Goal: Transaction & Acquisition: Purchase product/service

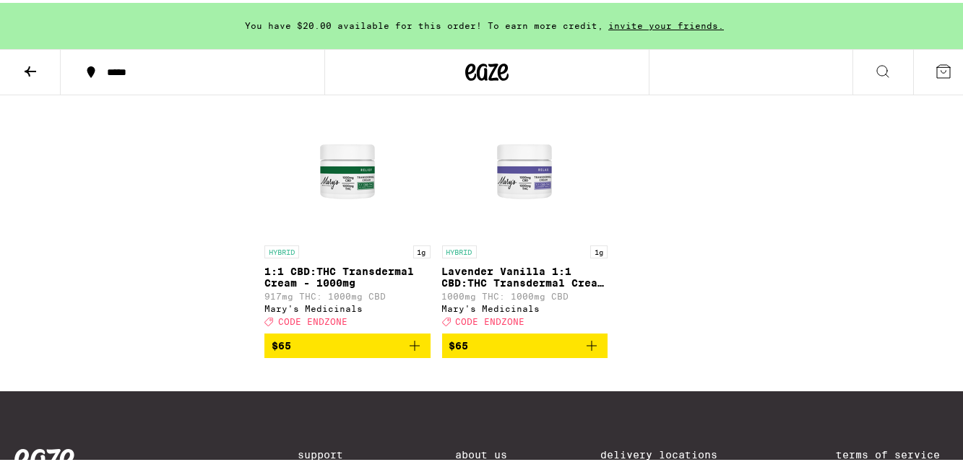
scroll to position [7321, 0]
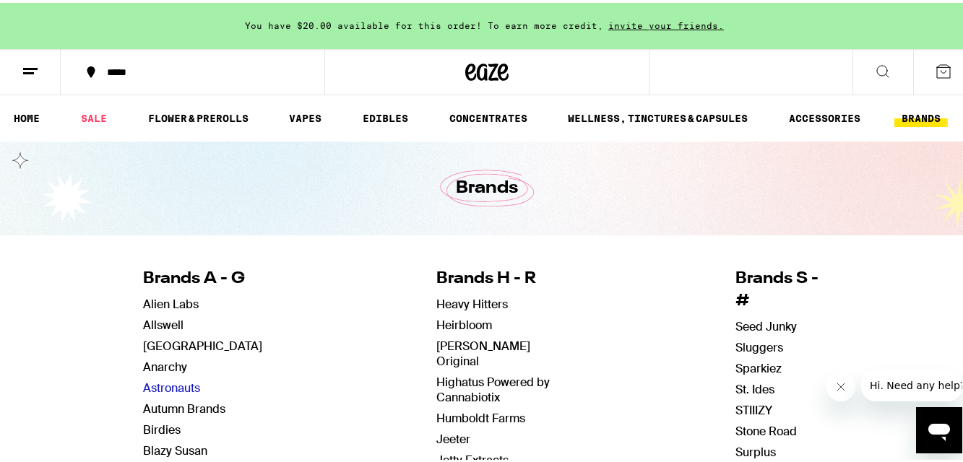
click at [158, 382] on link "Astronauts" at bounding box center [171, 385] width 57 height 15
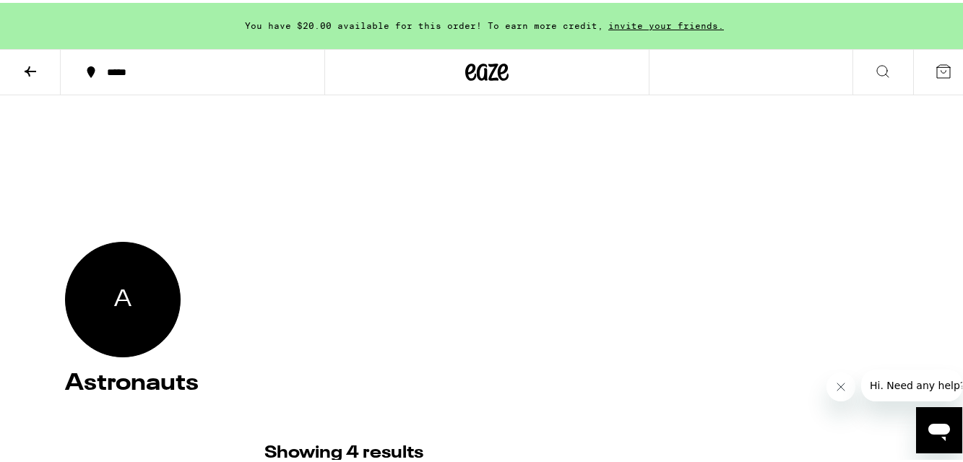
click at [150, 301] on div "A" at bounding box center [123, 297] width 116 height 116
click at [137, 304] on div "A" at bounding box center [123, 297] width 116 height 116
click at [134, 304] on div "A" at bounding box center [123, 297] width 116 height 116
click at [107, 323] on div "A" at bounding box center [123, 297] width 116 height 116
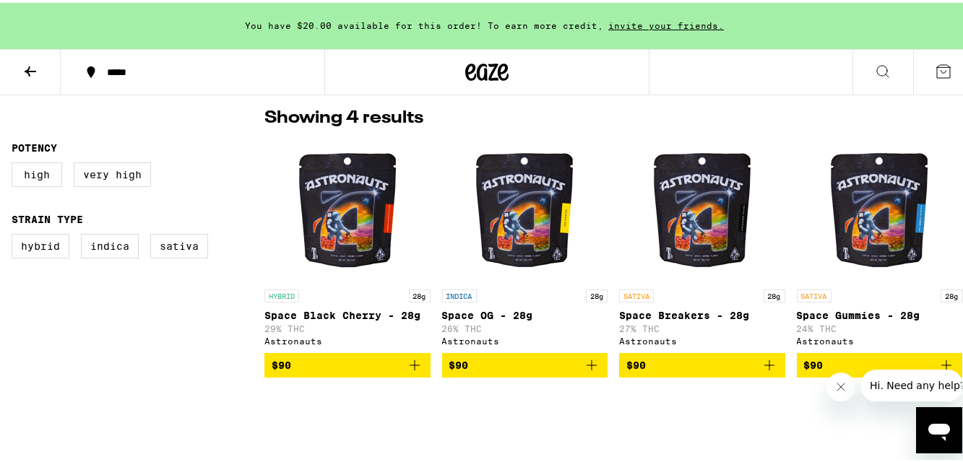
click at [330, 314] on p "Space Black Cherry - 28g" at bounding box center [347, 313] width 166 height 12
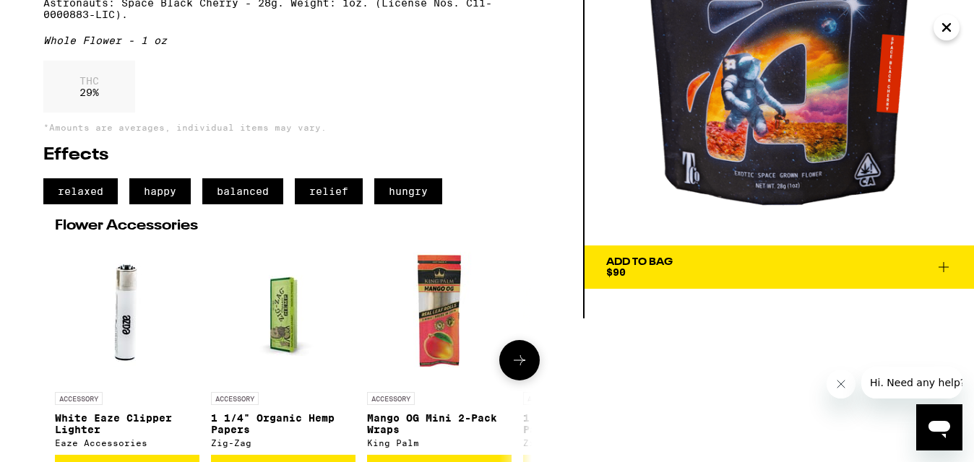
scroll to position [144, 0]
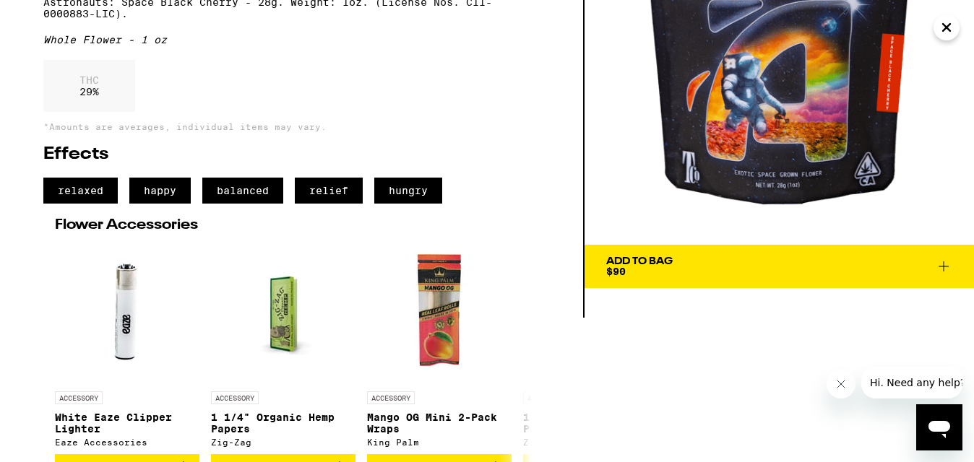
click at [704, 283] on button "Add To Bag $90" at bounding box center [778, 266] width 389 height 43
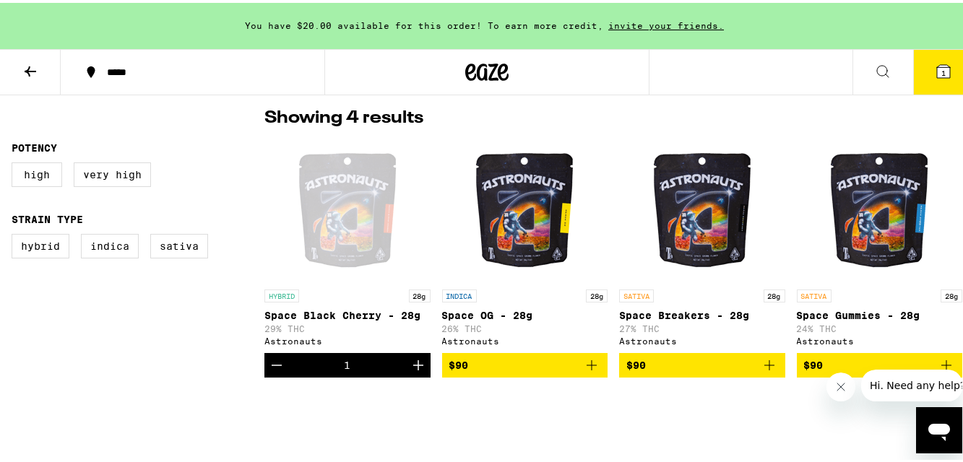
click at [941, 66] on button "1" at bounding box center [943, 69] width 61 height 45
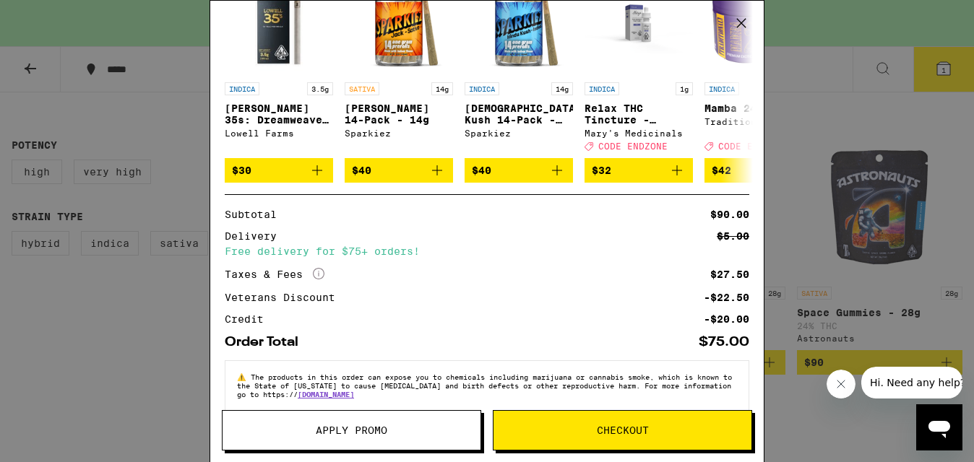
scroll to position [246, 0]
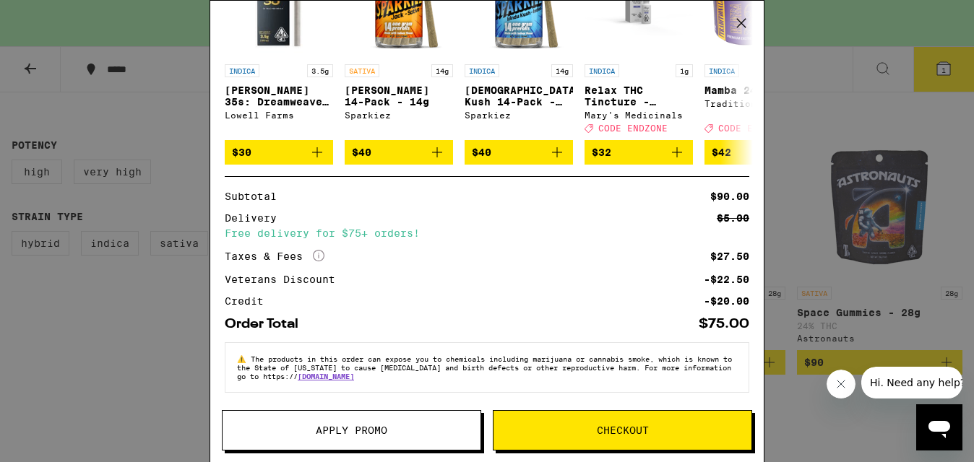
click at [838, 381] on icon "Close message from company" at bounding box center [840, 385] width 12 height 12
